Goal: Task Accomplishment & Management: Manage account settings

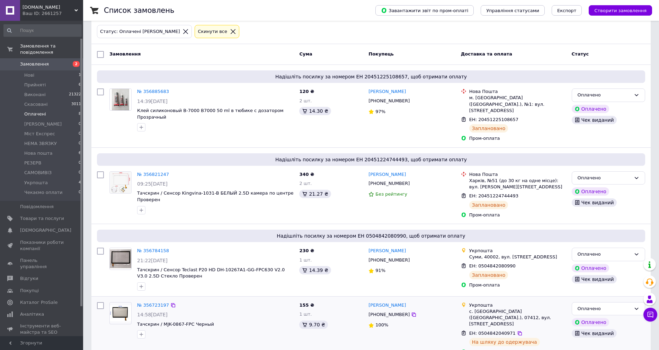
scroll to position [20, 0]
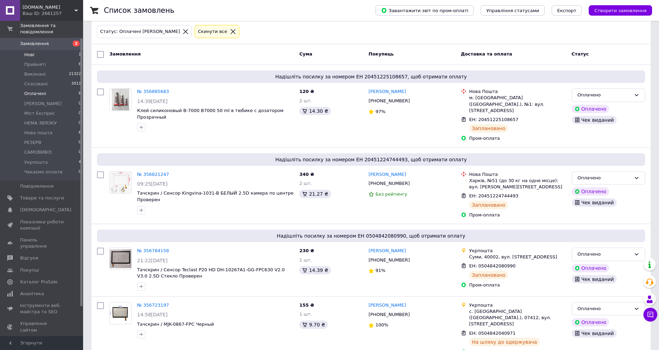
click at [64, 50] on li "Нові 1" at bounding box center [42, 55] width 85 height 10
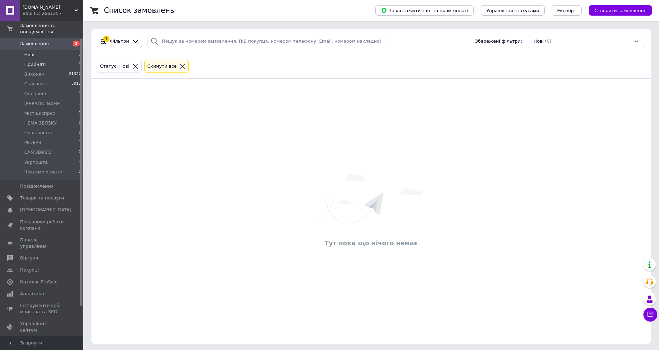
click at [60, 60] on li "Прийняті 6" at bounding box center [42, 65] width 85 height 10
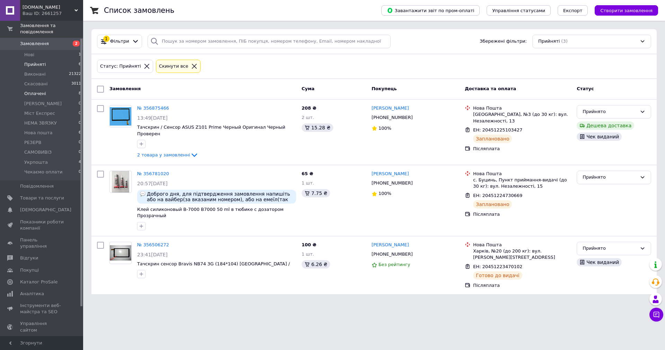
click at [74, 89] on li "Оплачені 8" at bounding box center [42, 94] width 85 height 10
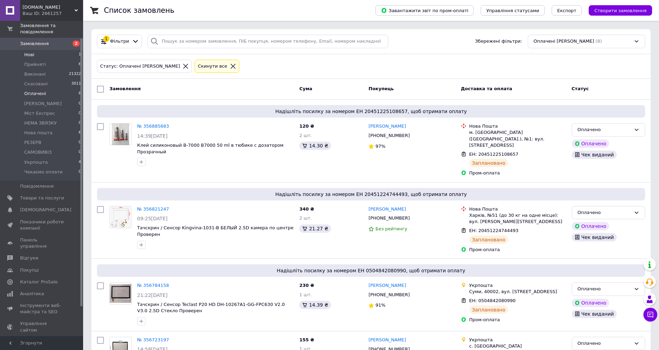
click at [65, 52] on li "Нові 1" at bounding box center [42, 55] width 85 height 10
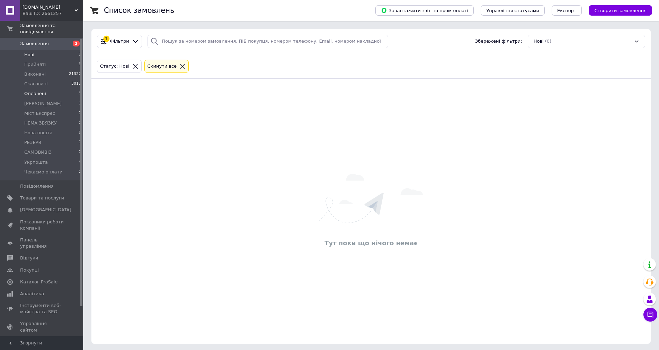
click at [70, 89] on li "Оплачені 8" at bounding box center [42, 94] width 85 height 10
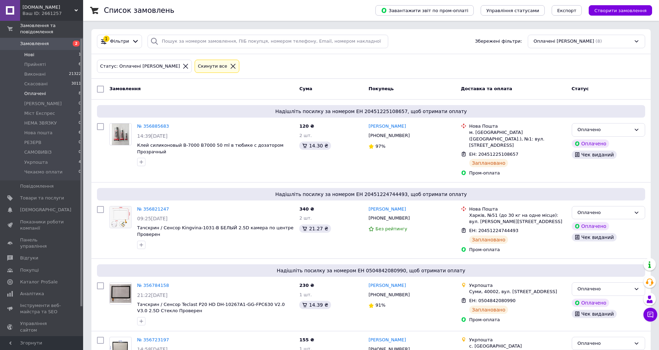
click at [61, 50] on li "Нові 1" at bounding box center [42, 55] width 85 height 10
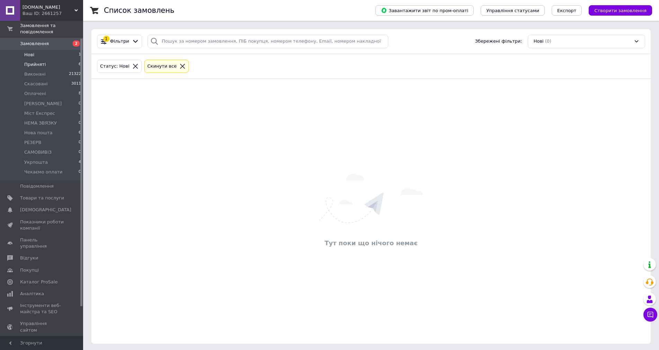
click at [68, 60] on li "Прийняті 6" at bounding box center [42, 65] width 85 height 10
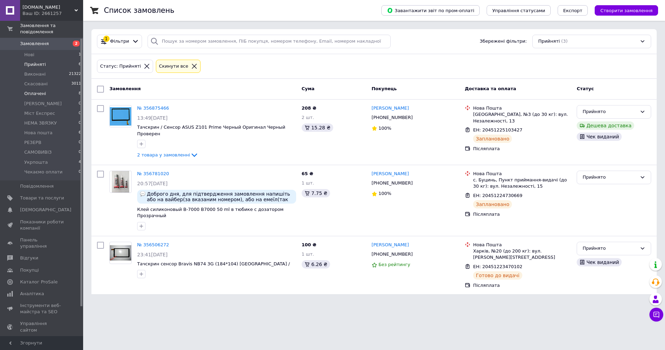
click at [64, 89] on li "Оплачені 8" at bounding box center [42, 94] width 85 height 10
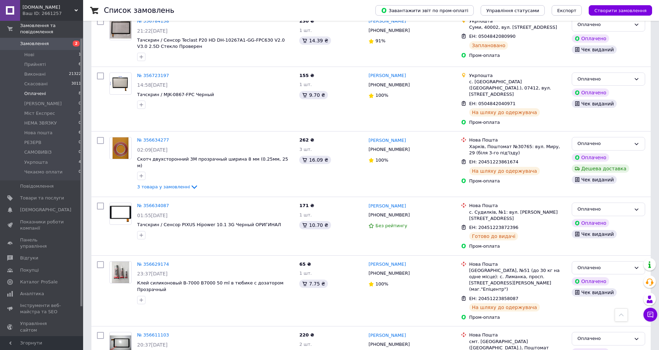
scroll to position [276, 0]
